Goal: Find specific page/section: Find specific page/section

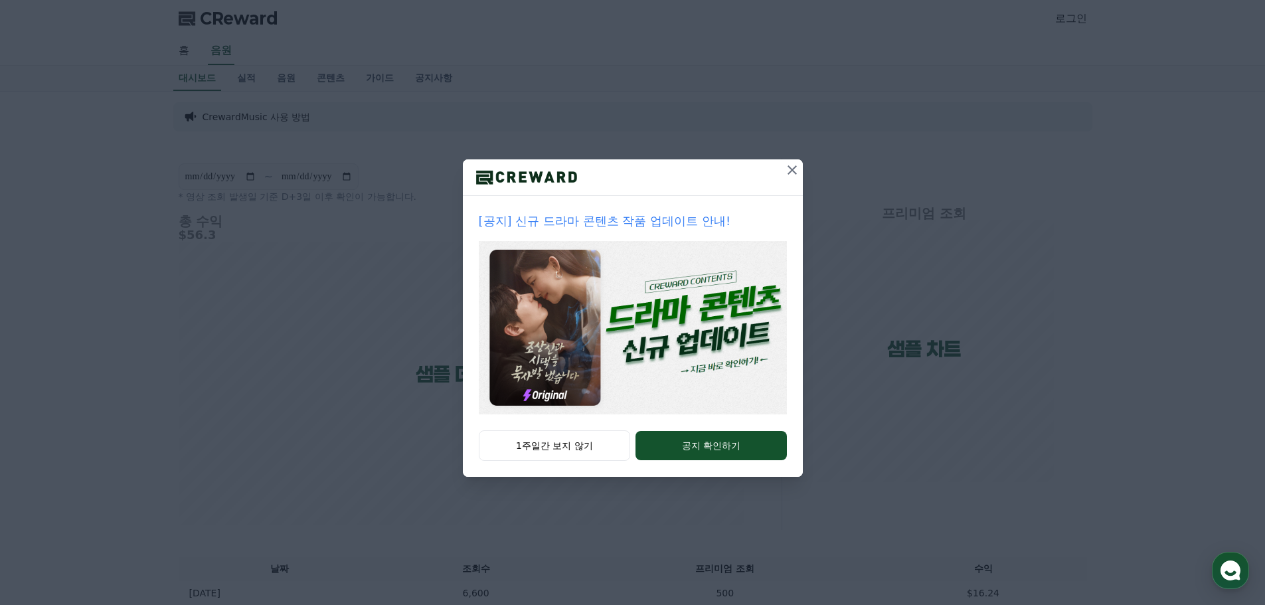
click at [795, 171] on icon at bounding box center [792, 170] width 16 height 16
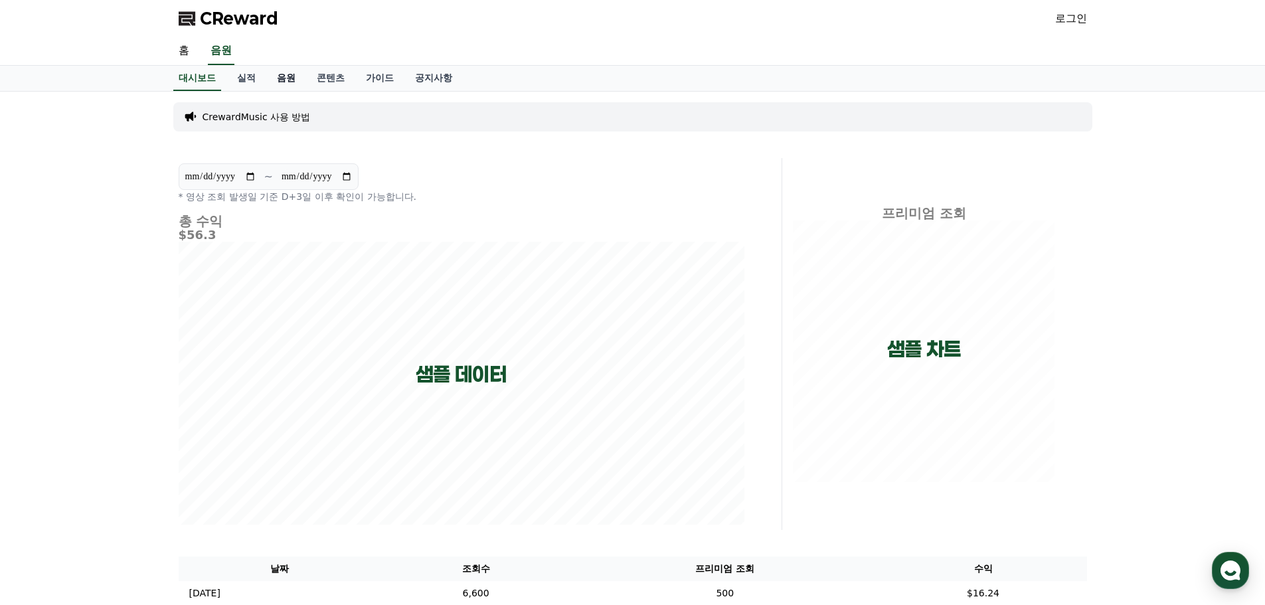
click at [287, 76] on link "음원" at bounding box center [286, 78] width 40 height 25
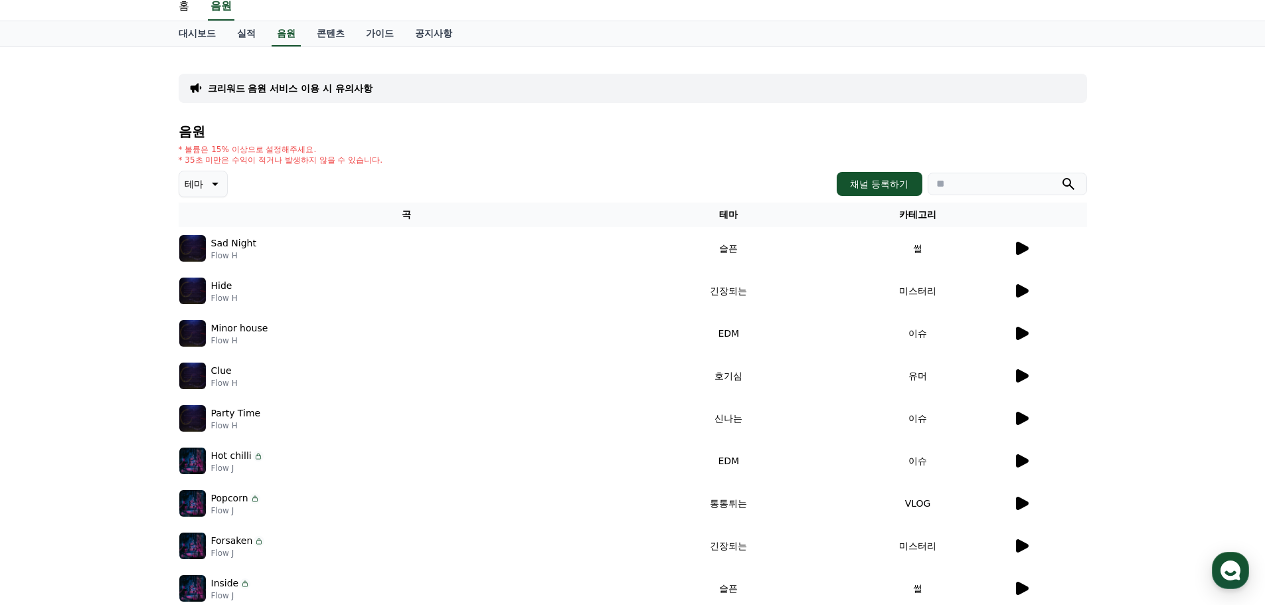
scroll to position [66, 0]
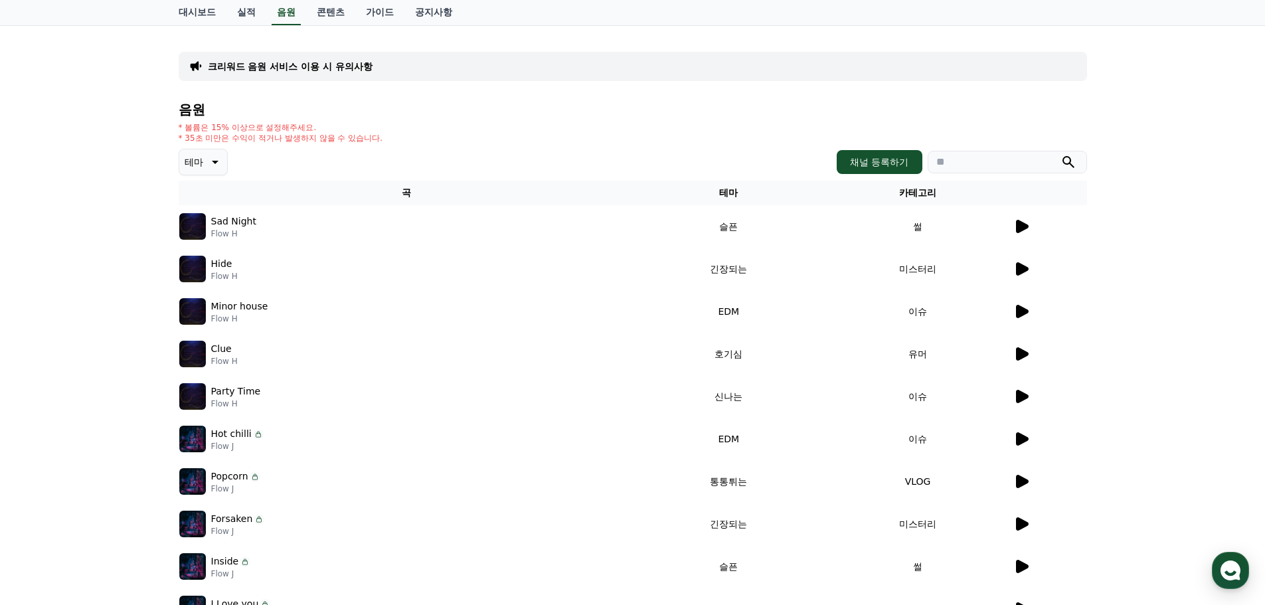
click at [980, 165] on input "search" at bounding box center [1006, 162] width 159 height 23
click at [1080, 160] on input "***" at bounding box center [1006, 162] width 159 height 23
type input "***"
click at [1070, 162] on icon "submit" at bounding box center [1068, 162] width 16 height 16
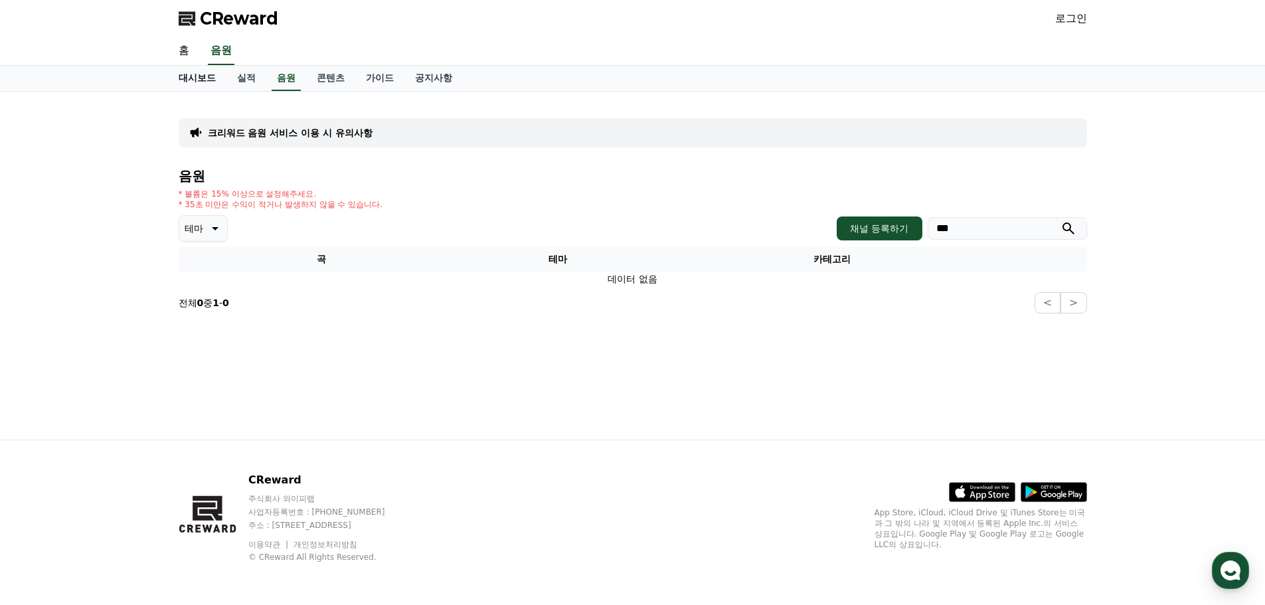
click at [193, 73] on link "대시보드" at bounding box center [197, 78] width 58 height 25
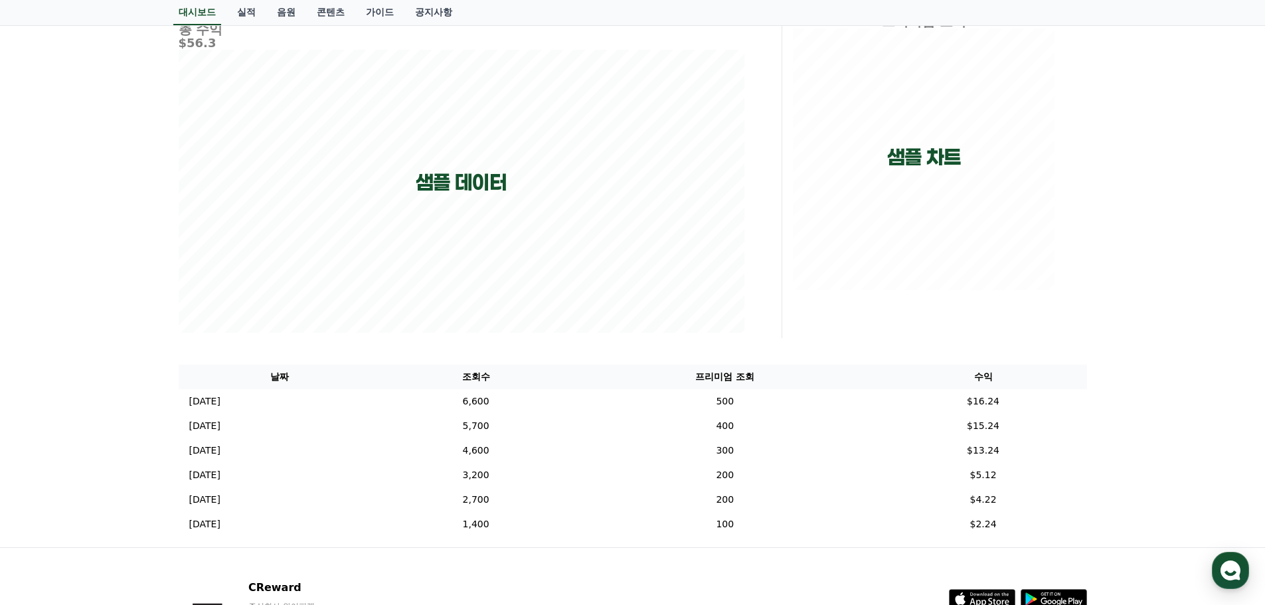
scroll to position [299, 0]
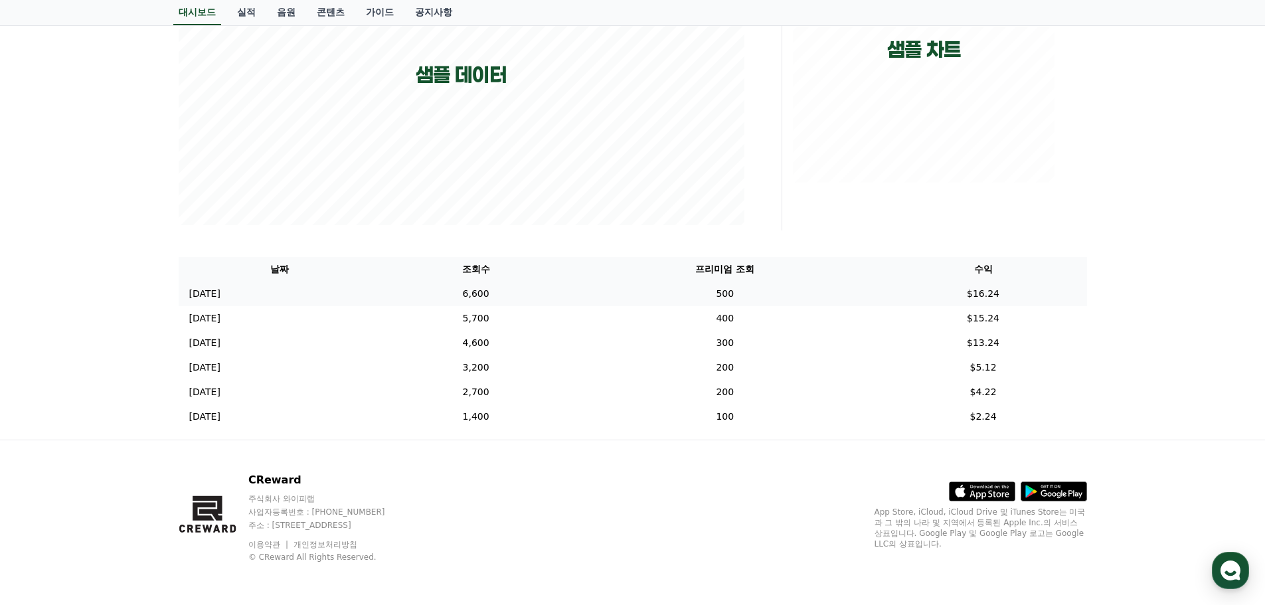
click at [513, 293] on td "6,600" at bounding box center [475, 294] width 189 height 25
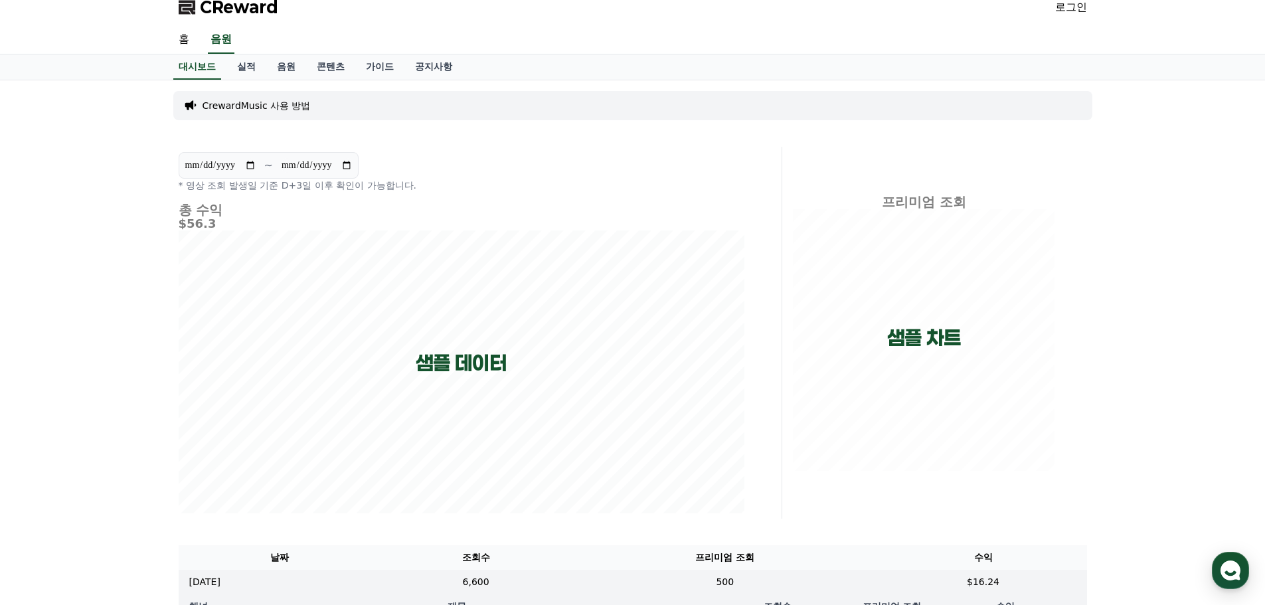
scroll to position [0, 0]
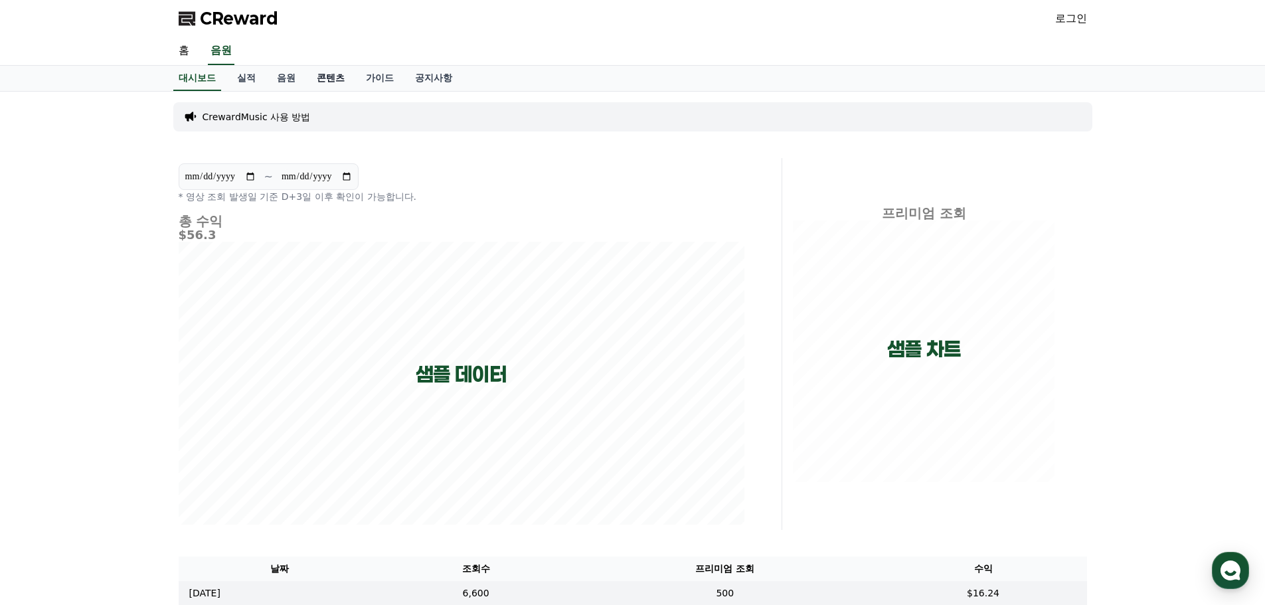
click at [320, 69] on link "콘텐츠" at bounding box center [330, 78] width 49 height 25
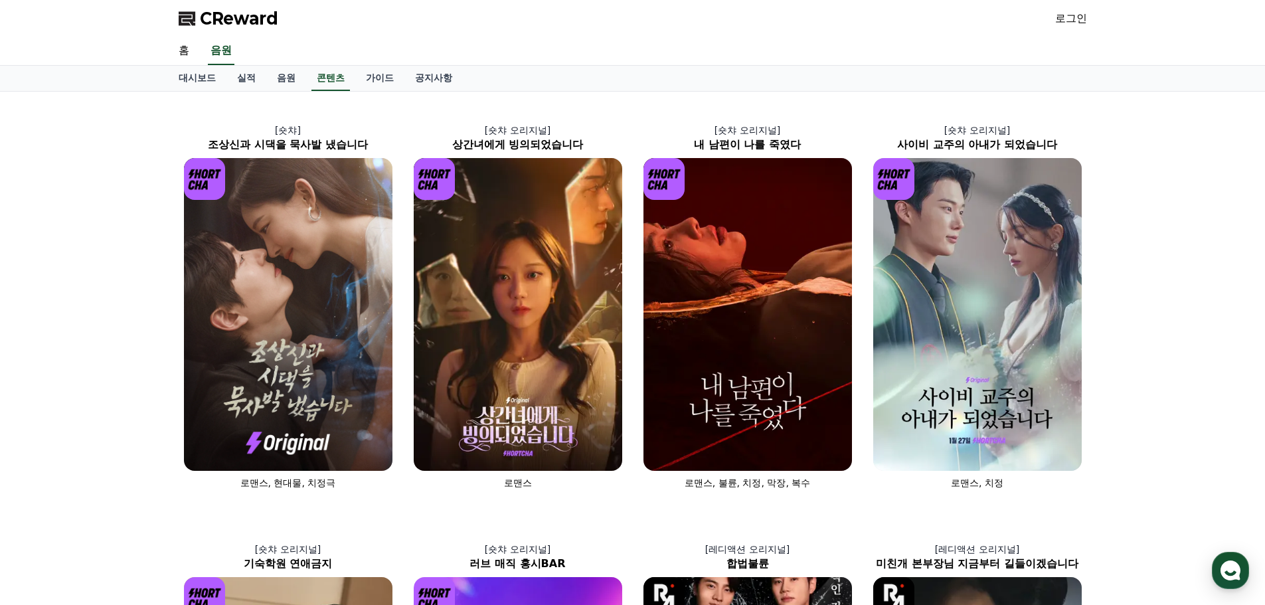
drag, startPoint x: 683, startPoint y: 199, endPoint x: 623, endPoint y: -15, distance: 221.8
